Goal: Task Accomplishment & Management: Check status

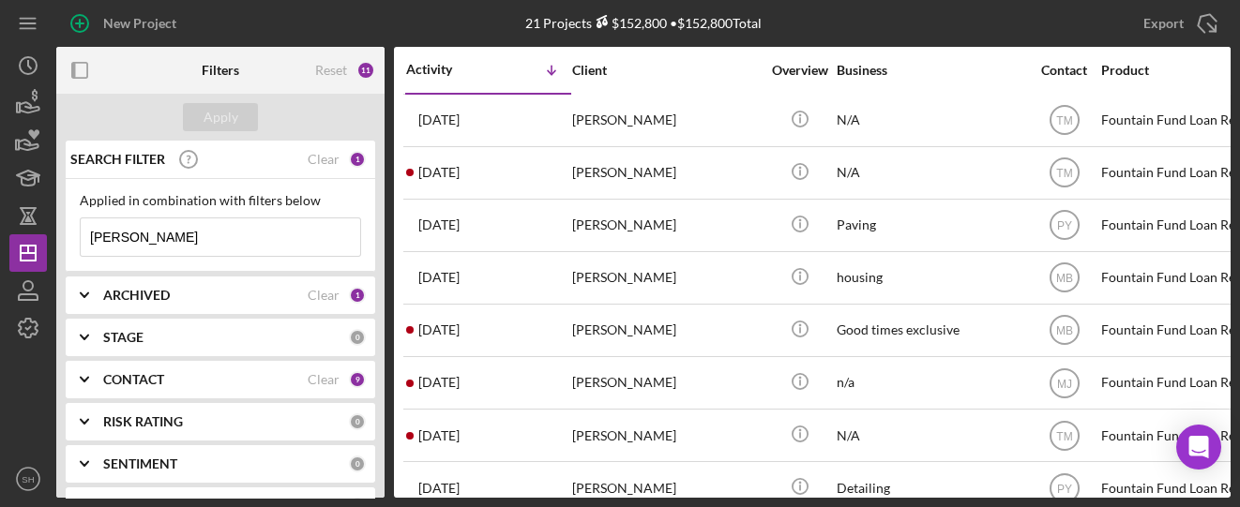
drag, startPoint x: 161, startPoint y: 247, endPoint x: 55, endPoint y: 233, distance: 106.9
click at [61, 233] on div "SEARCH FILTER Clear 1 Applied in combination with filters below [PERSON_NAME] I…" at bounding box center [220, 319] width 328 height 357
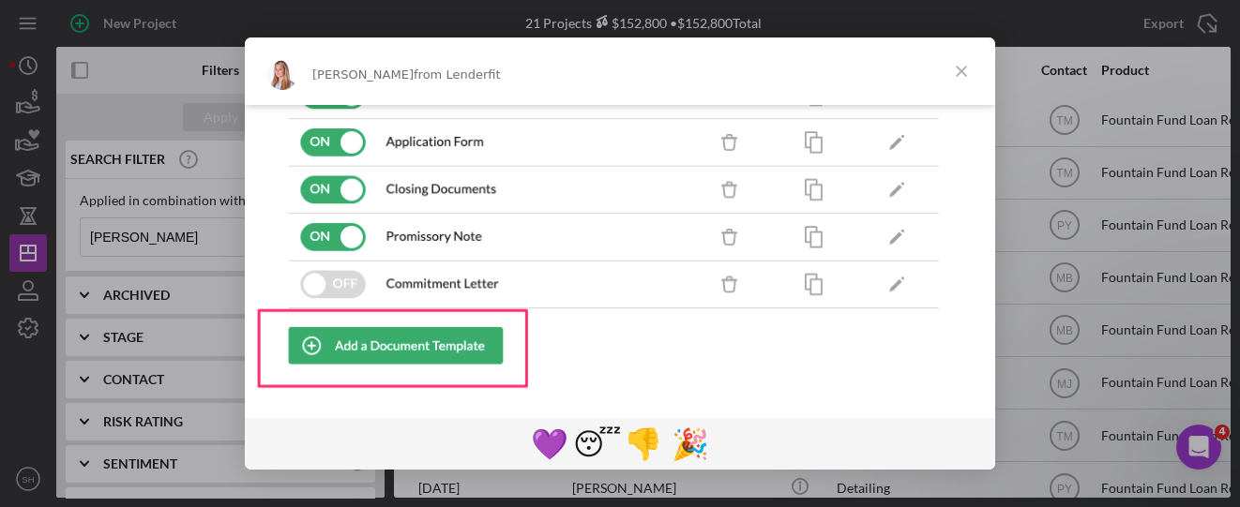
scroll to position [403, 0]
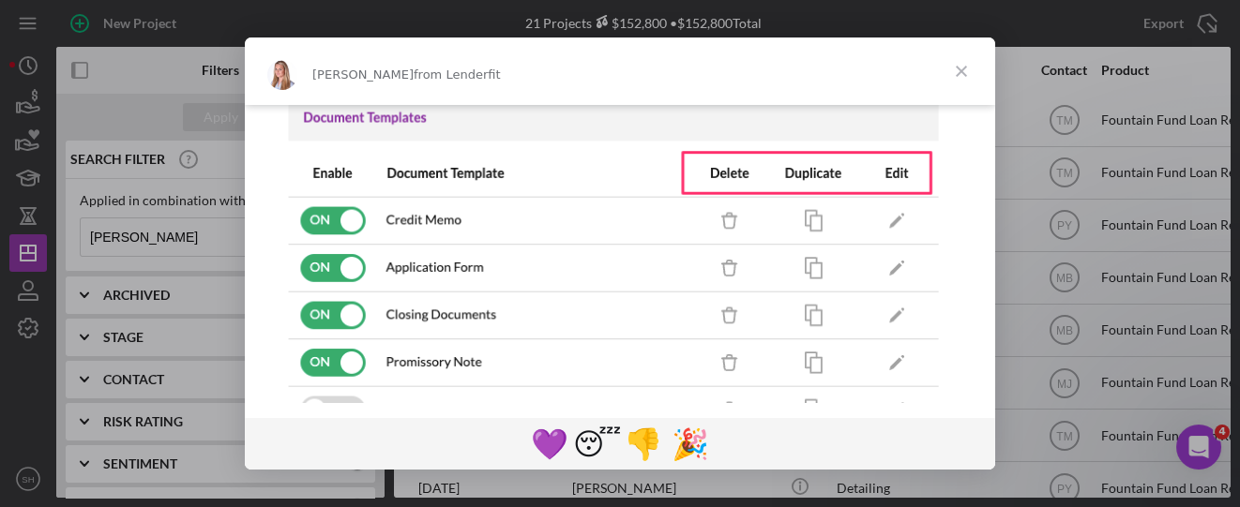
click at [955, 75] on span "Close" at bounding box center [961, 72] width 68 height 68
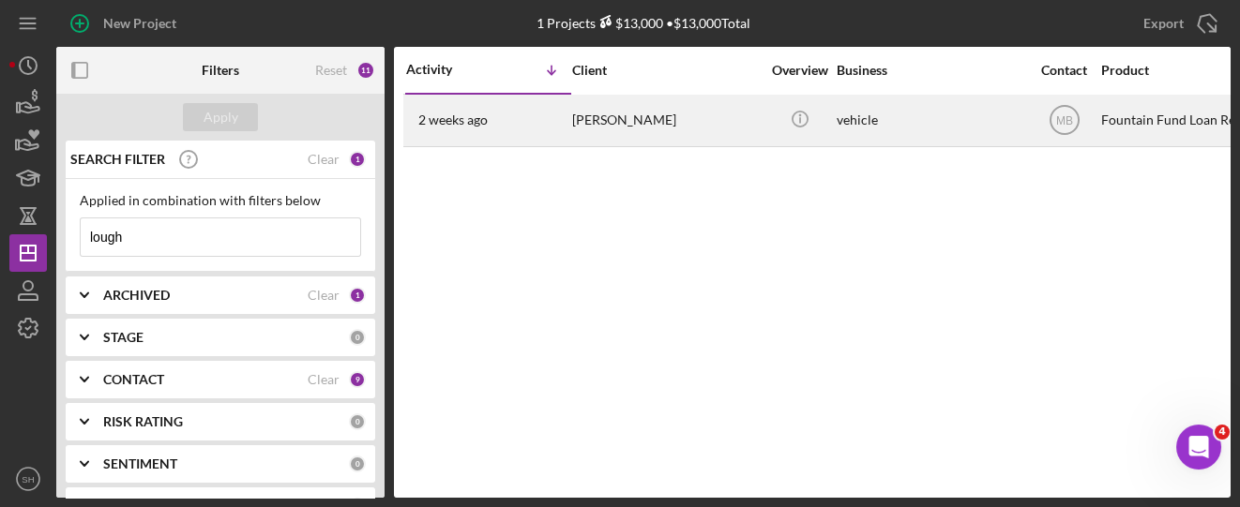
type input "lough"
click at [549, 135] on div "[DATE] [PERSON_NAME]" at bounding box center [488, 121] width 164 height 50
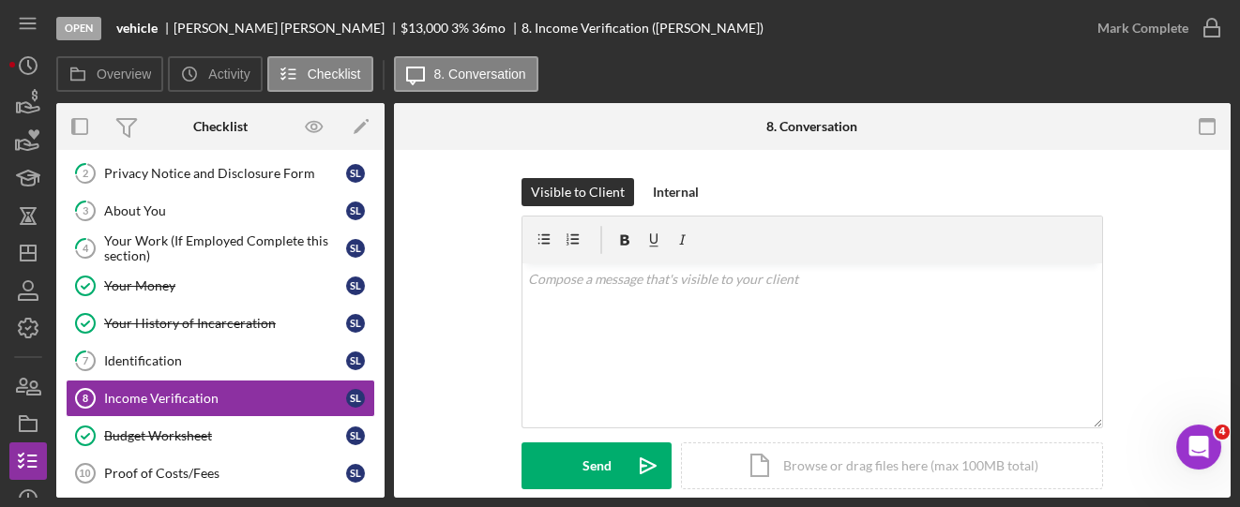
scroll to position [86, 0]
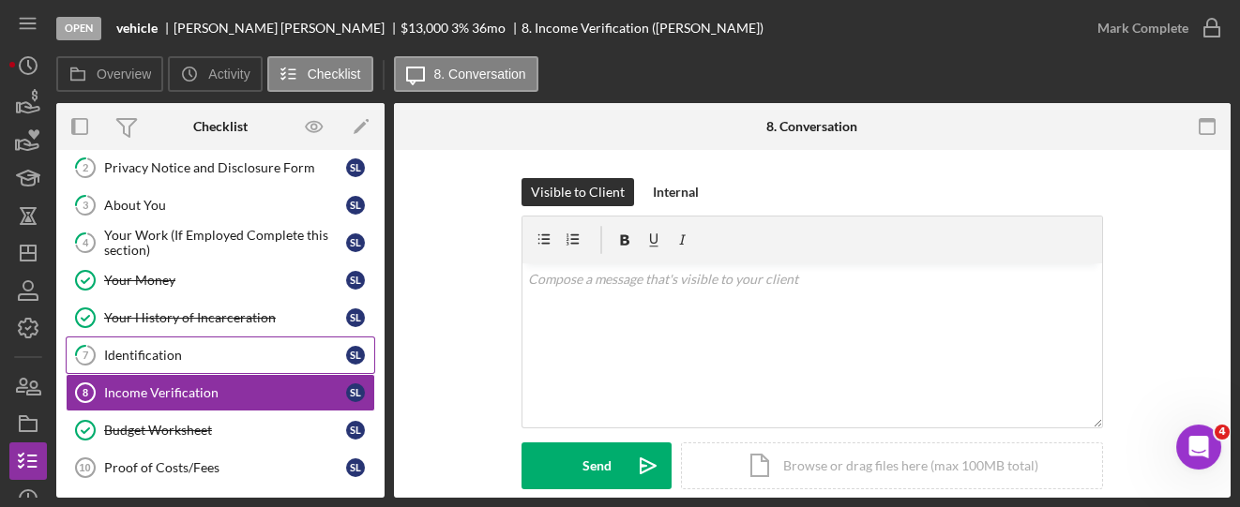
click at [167, 358] on link "7 Identification S L" at bounding box center [220, 356] width 309 height 38
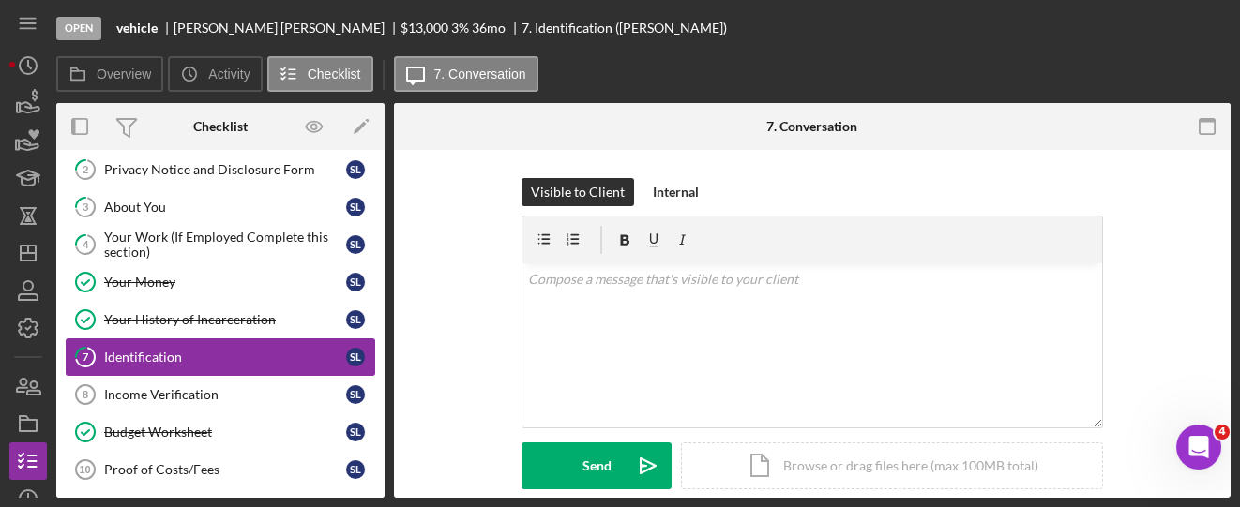
scroll to position [86, 0]
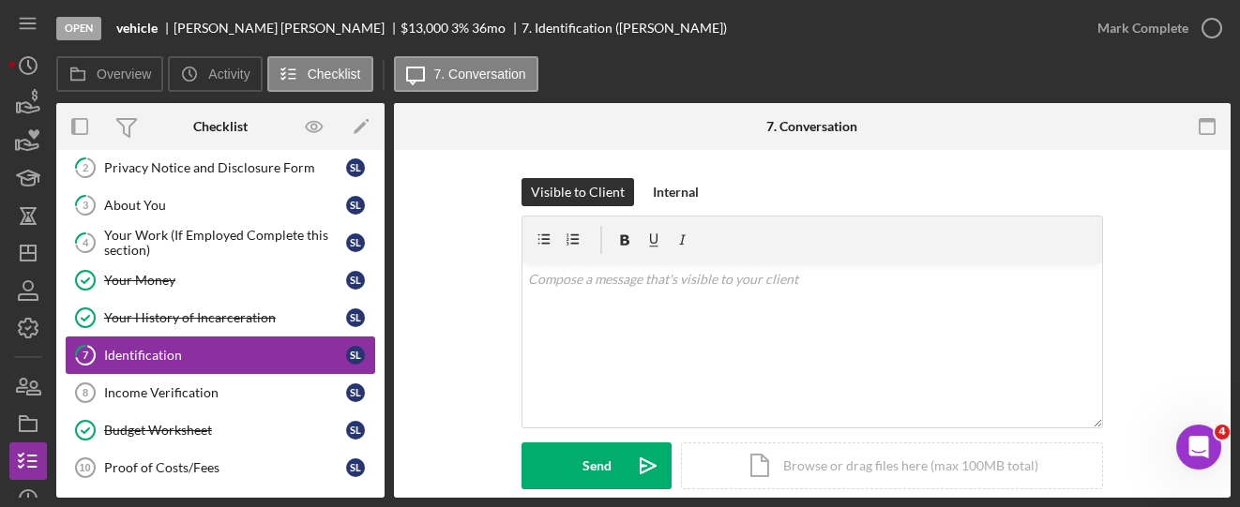
click at [157, 358] on link "7 Identification S L" at bounding box center [220, 356] width 309 height 38
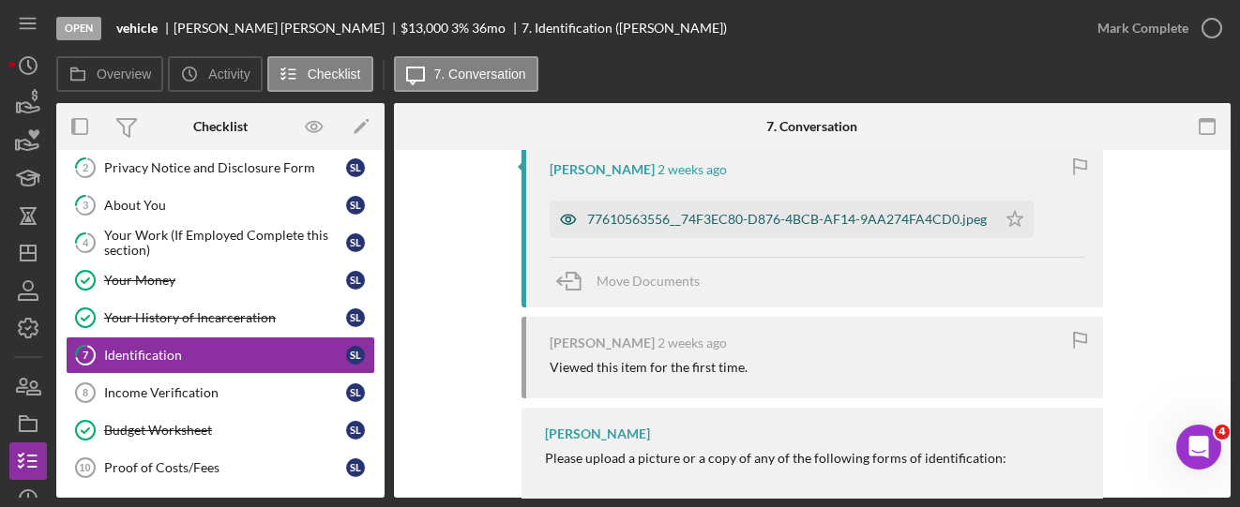
click at [738, 216] on div "77610563556__74F3EC80-D876-4BCB-AF14-9AA274FA4CD0.jpeg" at bounding box center [786, 219] width 399 height 15
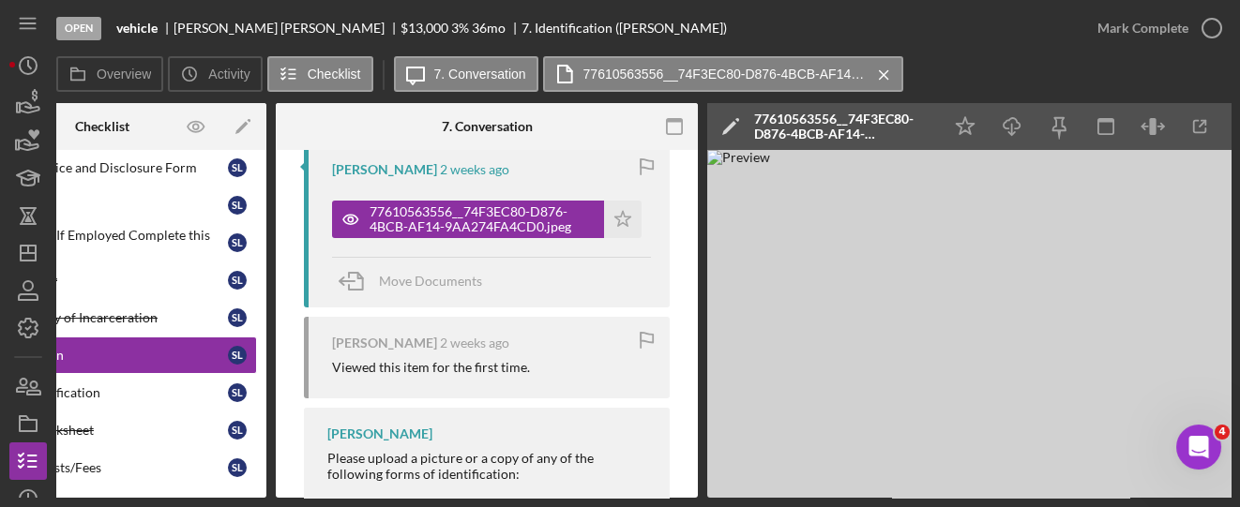
scroll to position [0, 157]
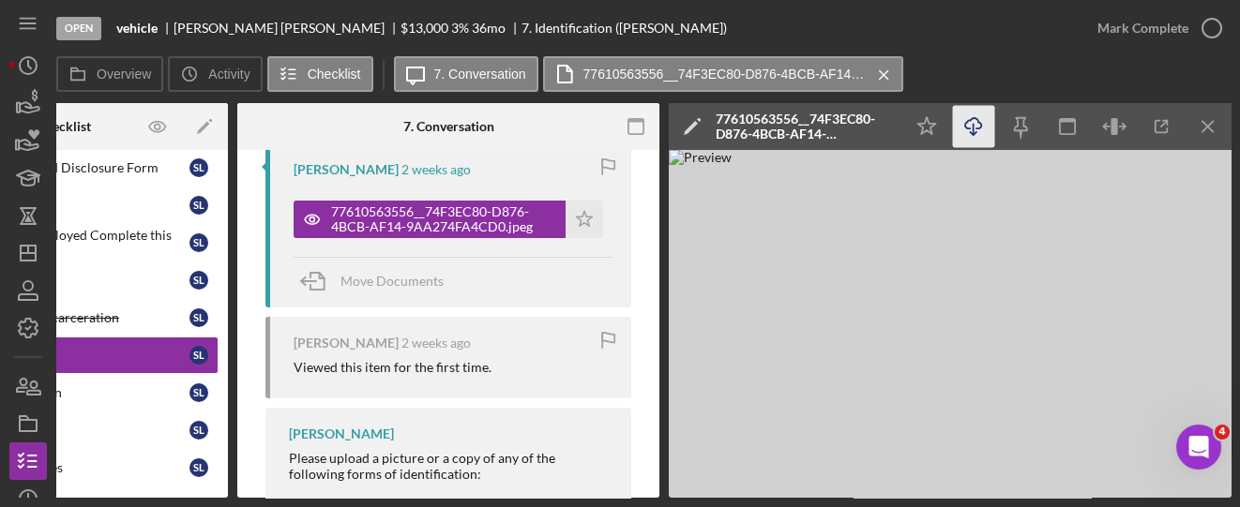
click at [976, 133] on icon "Icon/Download" at bounding box center [974, 127] width 42 height 42
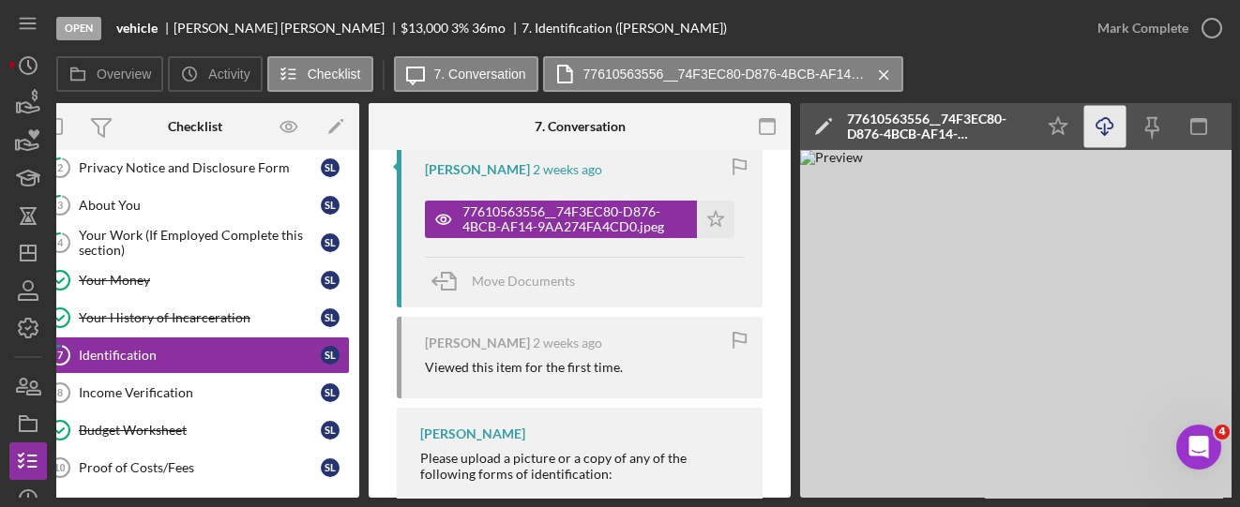
scroll to position [0, 0]
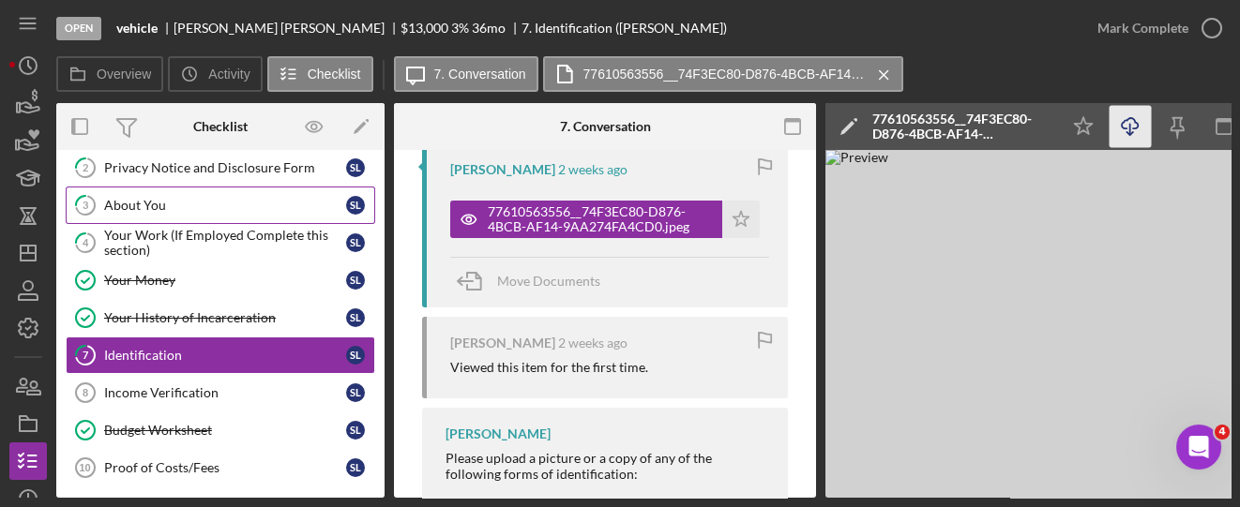
click at [110, 203] on div "About You" at bounding box center [225, 205] width 242 height 15
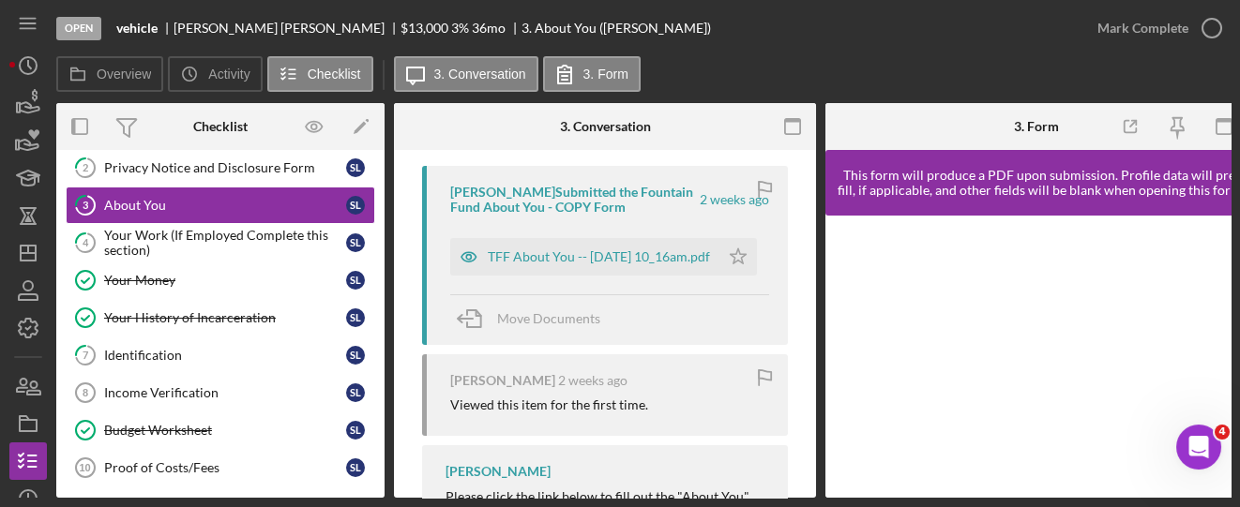
scroll to position [437, 0]
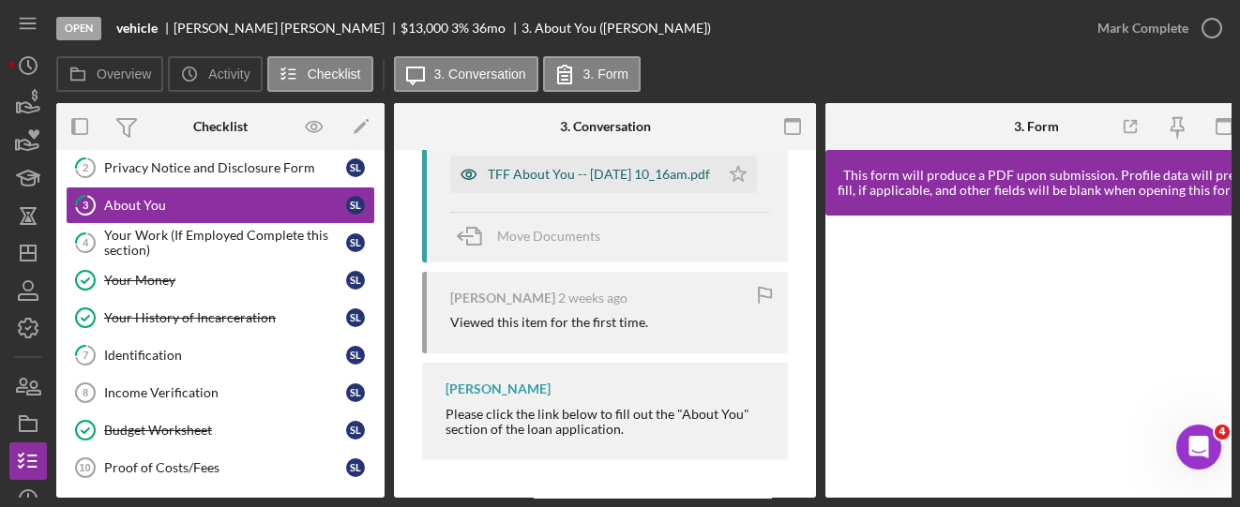
click at [579, 182] on div "TFF About You -- [DATE] 10_16am.pdf" at bounding box center [599, 174] width 222 height 15
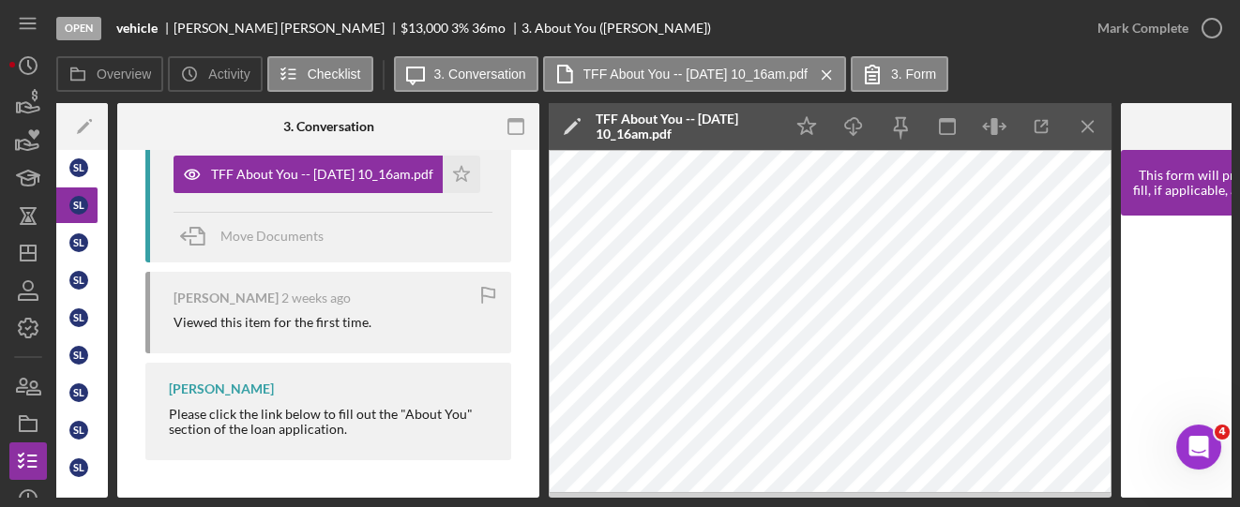
scroll to position [0, 309]
